Goal: Task Accomplishment & Management: Manage account settings

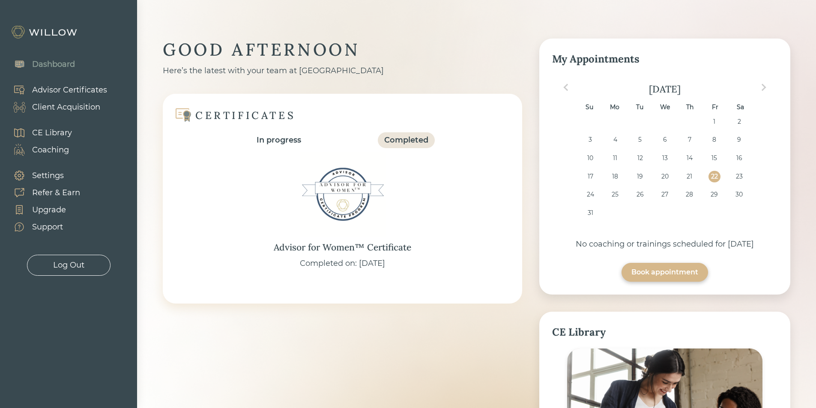
click at [81, 108] on div "Client Acquisition" at bounding box center [66, 108] width 68 height 12
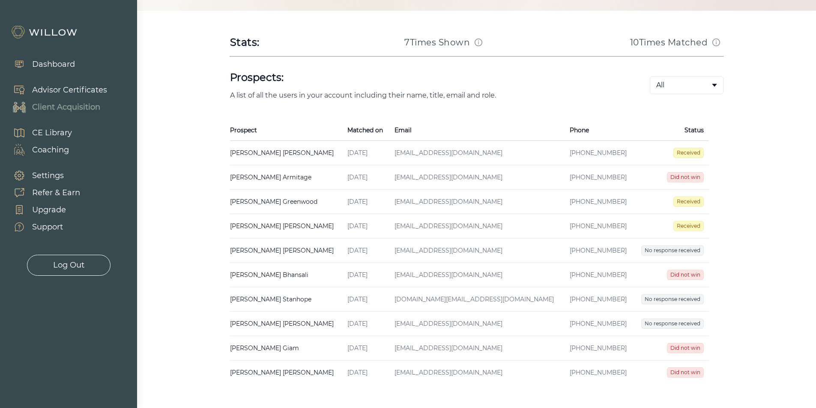
scroll to position [129, 0]
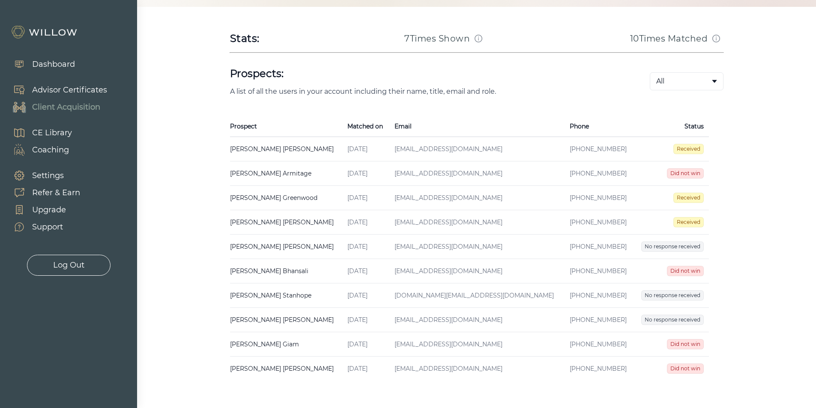
click at [694, 173] on span "Did not win" at bounding box center [685, 173] width 37 height 10
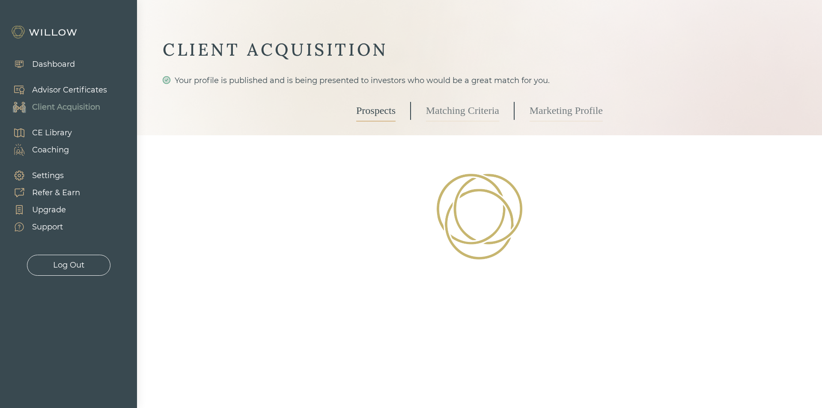
select select "10"
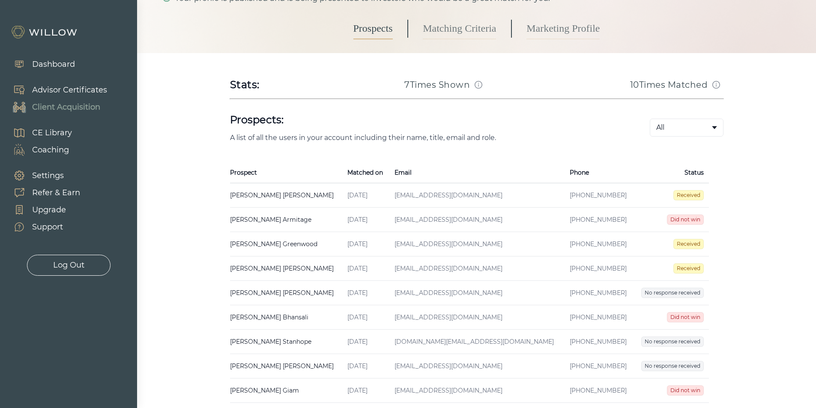
scroll to position [86, 0]
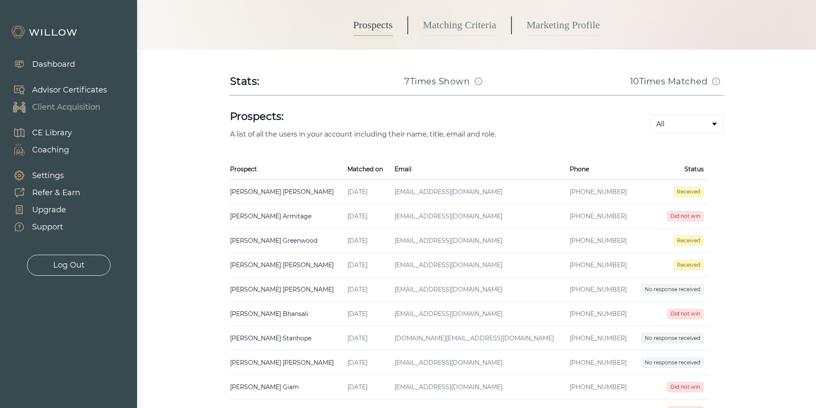
click at [690, 265] on span "Received" at bounding box center [688, 265] width 30 height 10
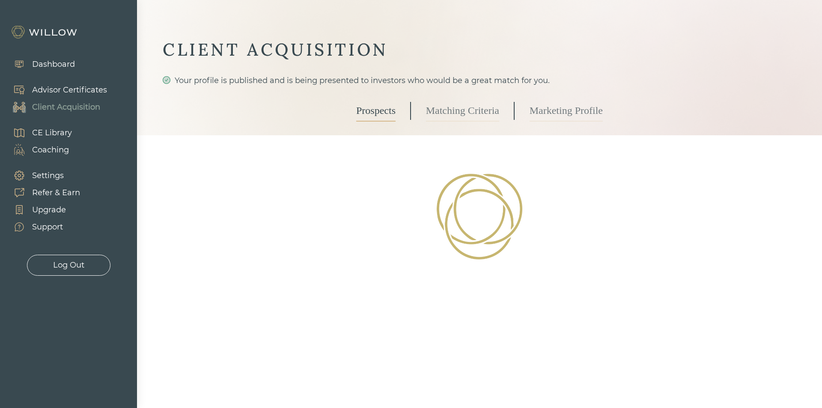
select select "3"
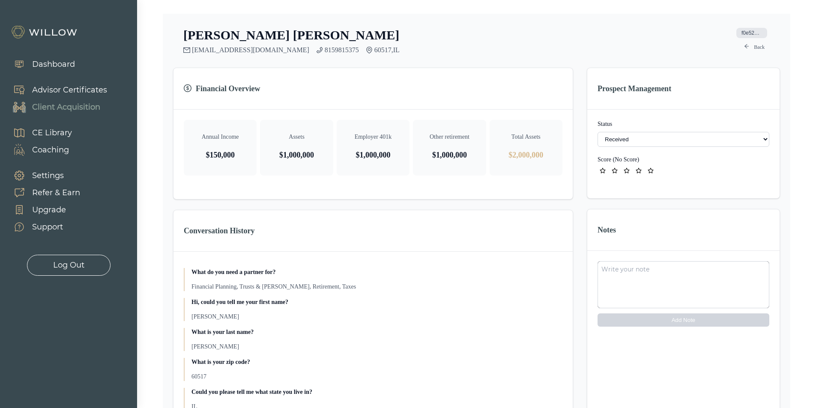
scroll to position [171, 0]
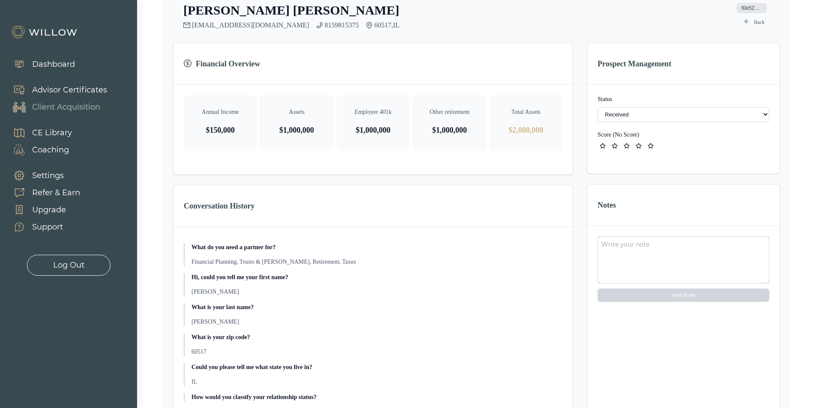
click at [672, 117] on select "- Not ready to move forward No response received Received Won (Matched) Bad lea…" at bounding box center [684, 114] width 172 height 15
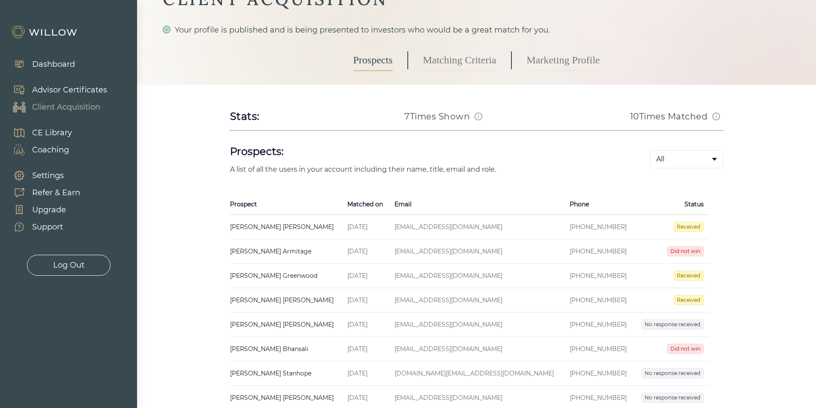
scroll to position [170, 0]
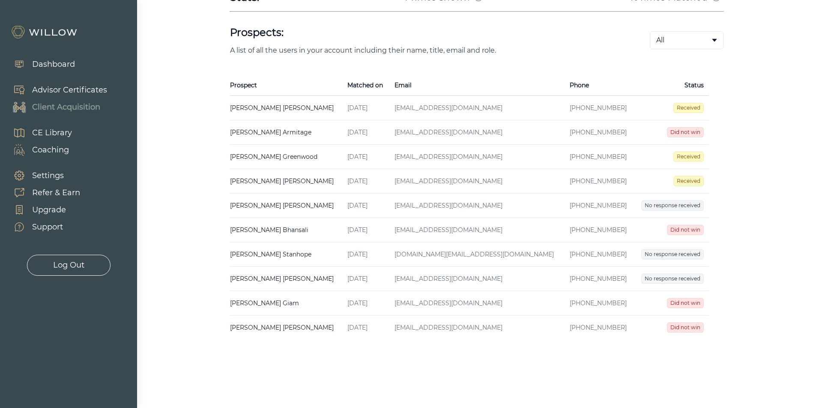
click at [692, 301] on span "Did not win" at bounding box center [685, 303] width 37 height 10
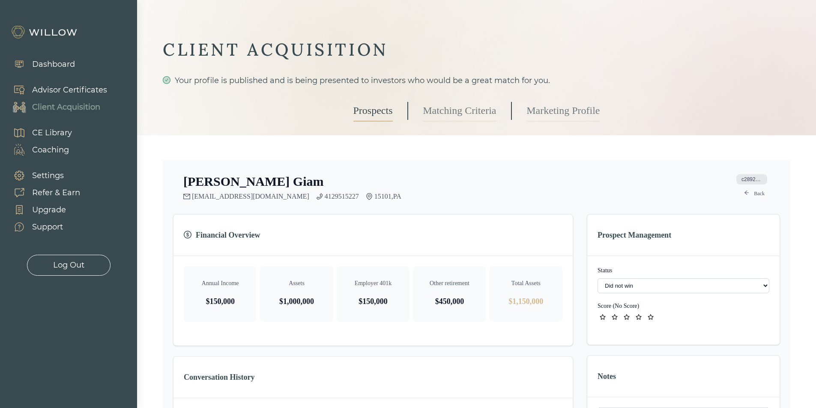
click at [688, 284] on select "- Not ready to move forward No response received Received Won (Matched) Bad lea…" at bounding box center [684, 285] width 172 height 15
select select "8"
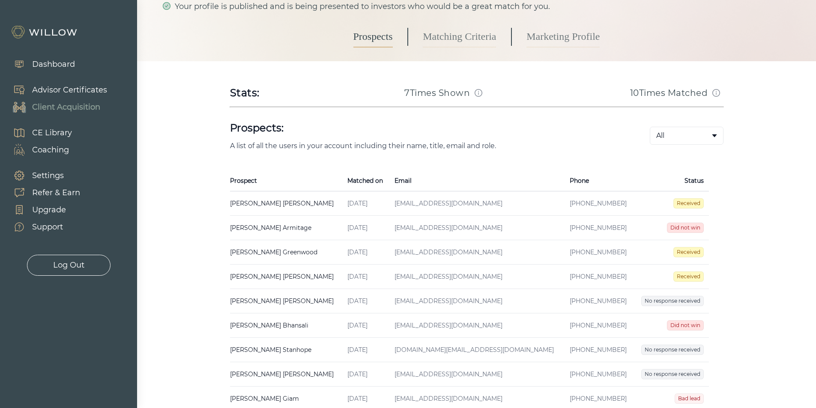
scroll to position [170, 0]
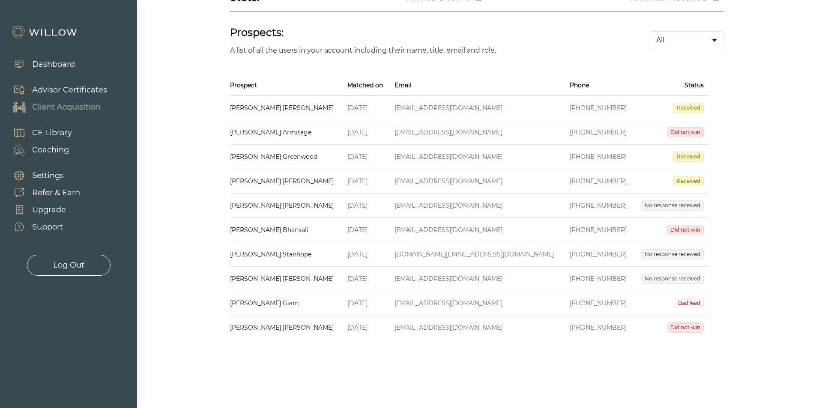
click at [690, 330] on span "Did not win" at bounding box center [685, 328] width 37 height 10
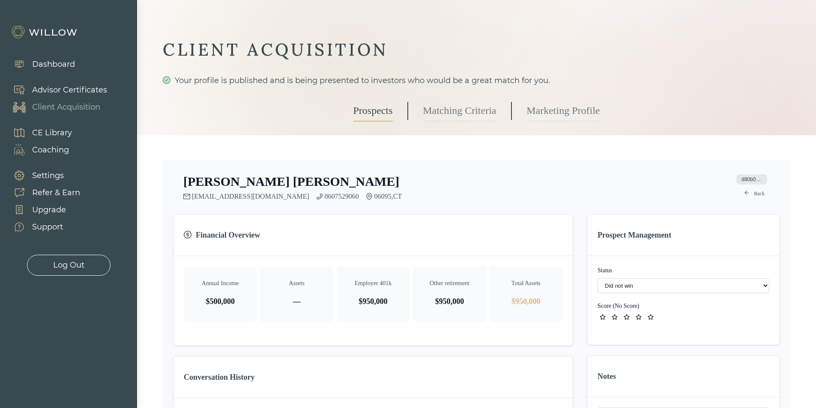
click at [675, 295] on div "Status - Not ready to move forward No response received Received Won (Matched) …" at bounding box center [683, 294] width 192 height 77
click at [673, 285] on select "- Not ready to move forward No response received Received Won (Matched) Bad lea…" at bounding box center [684, 285] width 172 height 15
select select "8"
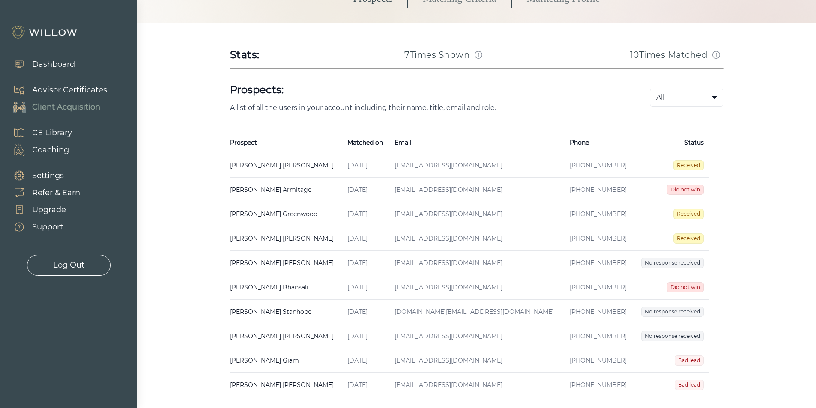
scroll to position [129, 0]
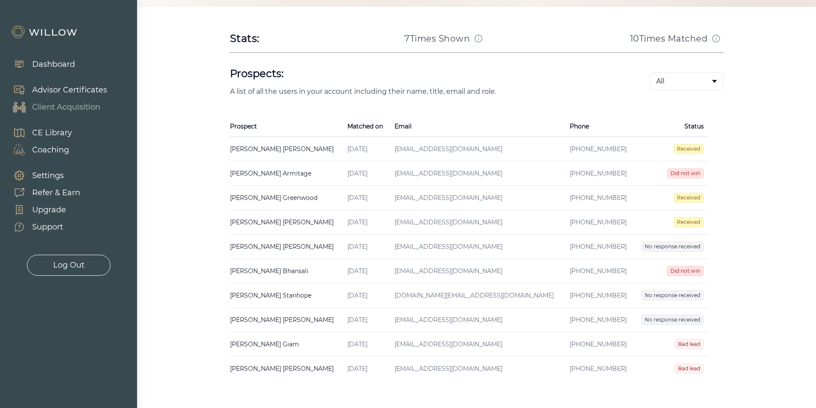
click at [684, 173] on span "Did not win" at bounding box center [685, 173] width 37 height 10
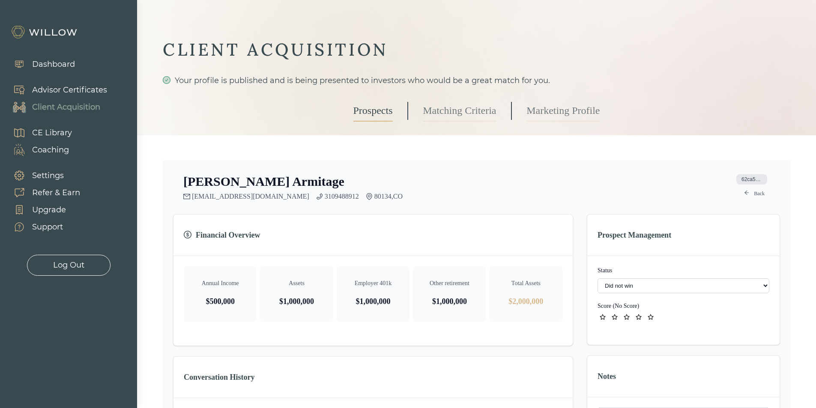
click at [696, 283] on select "- Not ready to move forward No response received Received Won (Matched) Bad lea…" at bounding box center [684, 285] width 172 height 15
select select "3"
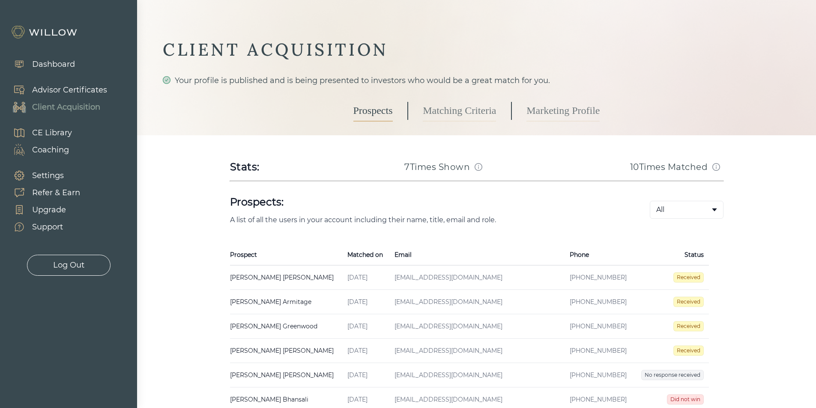
click at [435, 109] on link "Matching Criteria" at bounding box center [459, 110] width 73 height 21
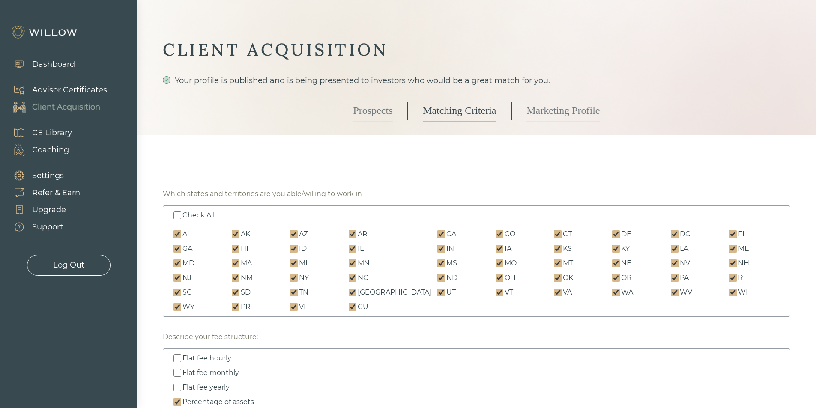
click at [368, 101] on link "Prospects" at bounding box center [372, 110] width 39 height 21
